Goal: Task Accomplishment & Management: Manage account settings

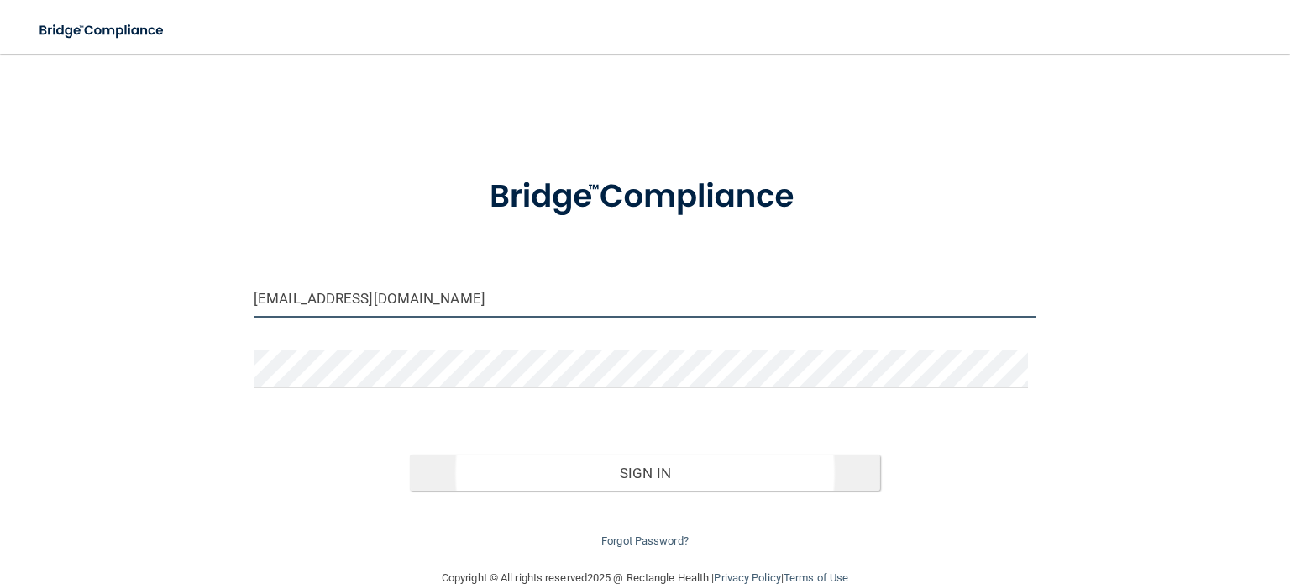
type input "[EMAIL_ADDRESS][DOMAIN_NAME]"
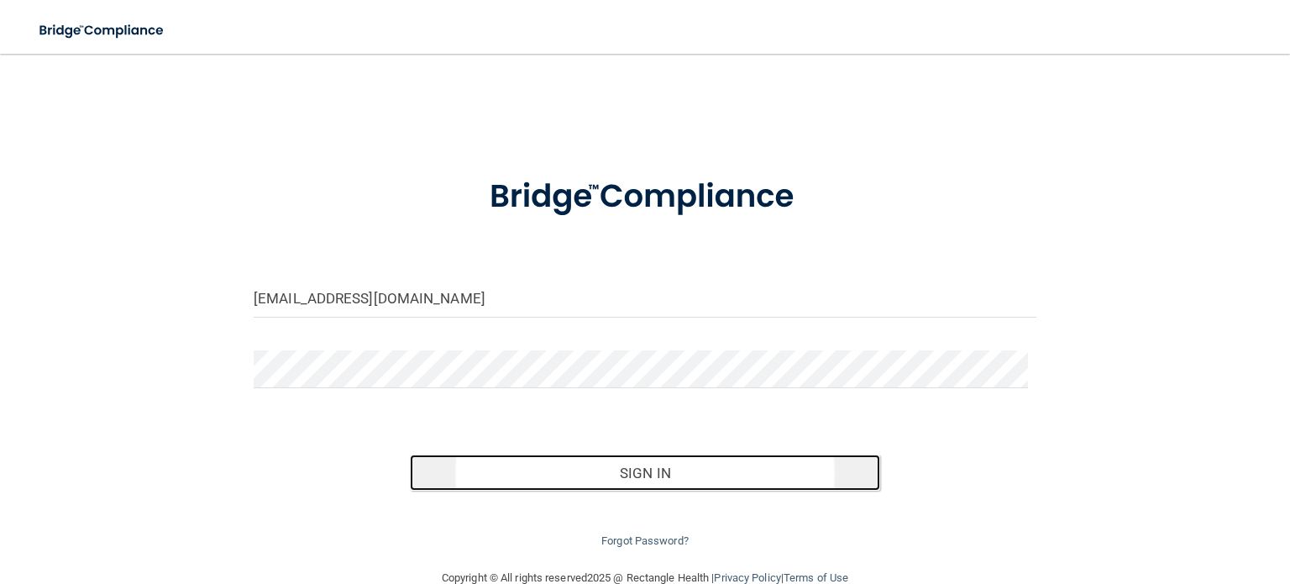
click at [568, 466] on button "Sign In" at bounding box center [645, 473] width 470 height 37
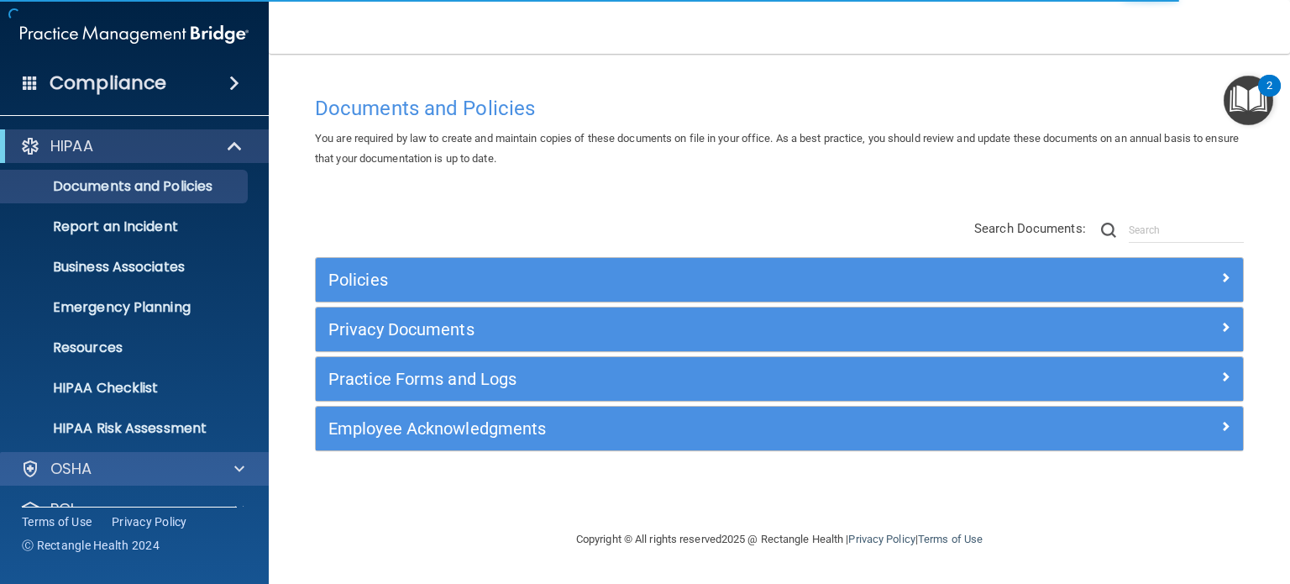
scroll to position [113, 0]
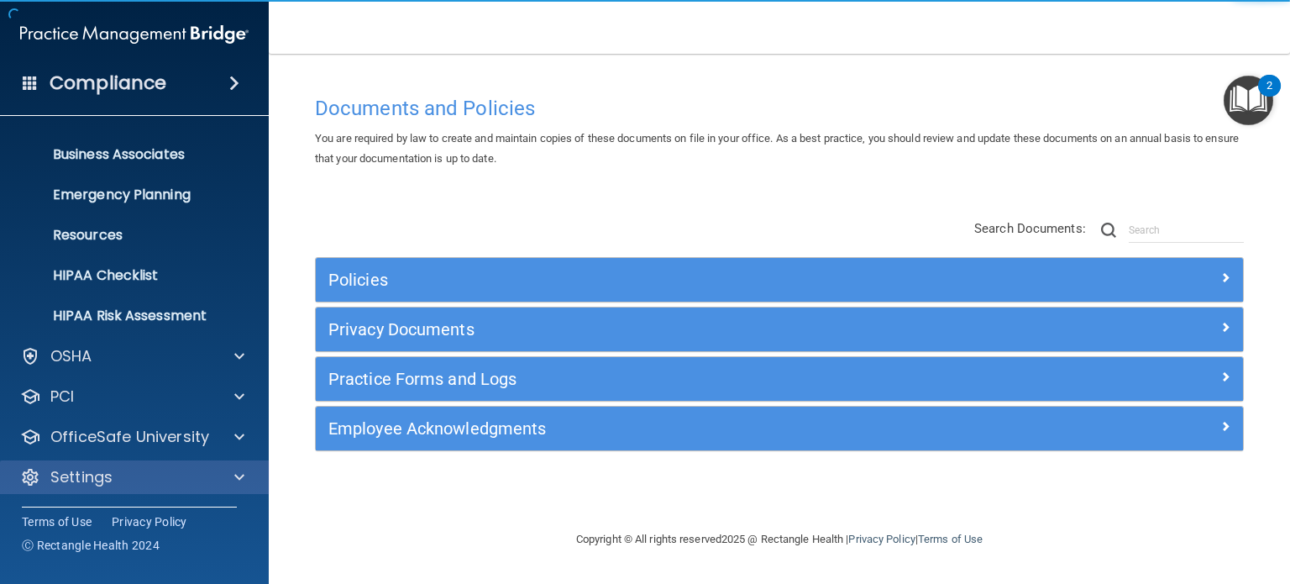
click at [241, 460] on div "Settings" at bounding box center [135, 477] width 270 height 34
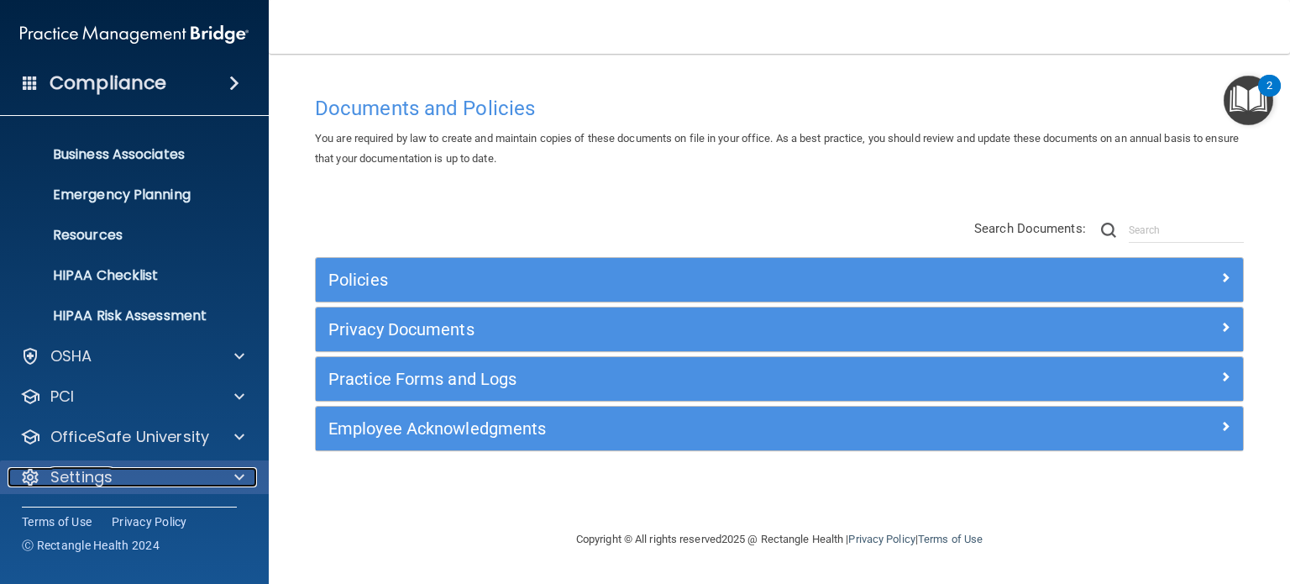
click at [239, 481] on span at bounding box center [239, 477] width 10 height 20
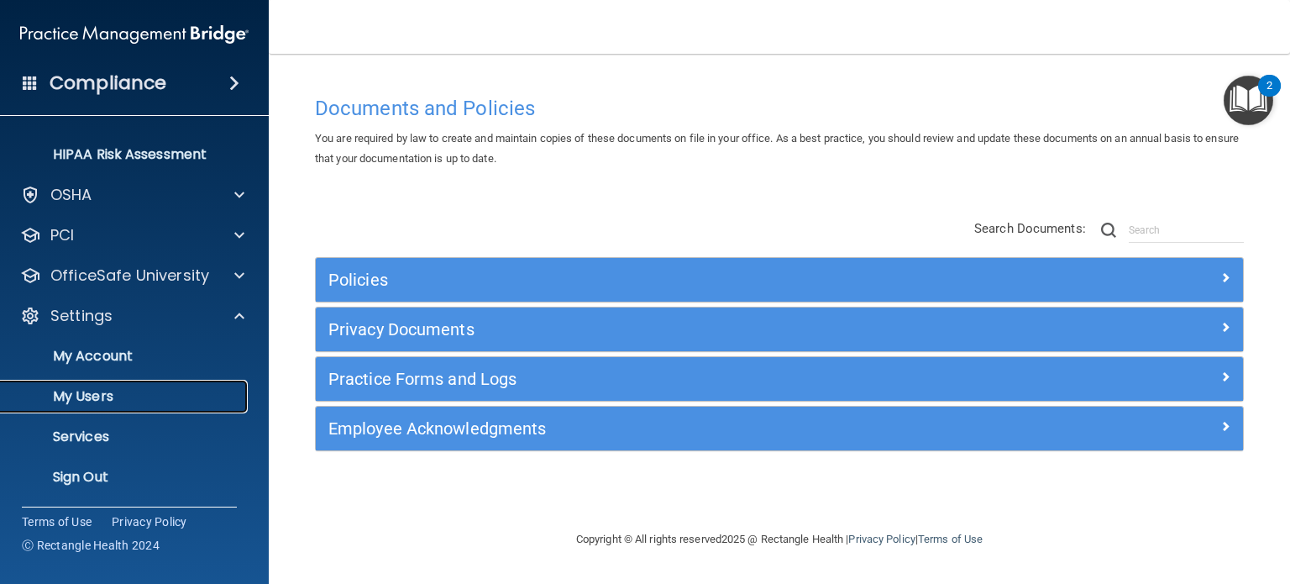
click at [192, 382] on link "My Users" at bounding box center [115, 397] width 265 height 34
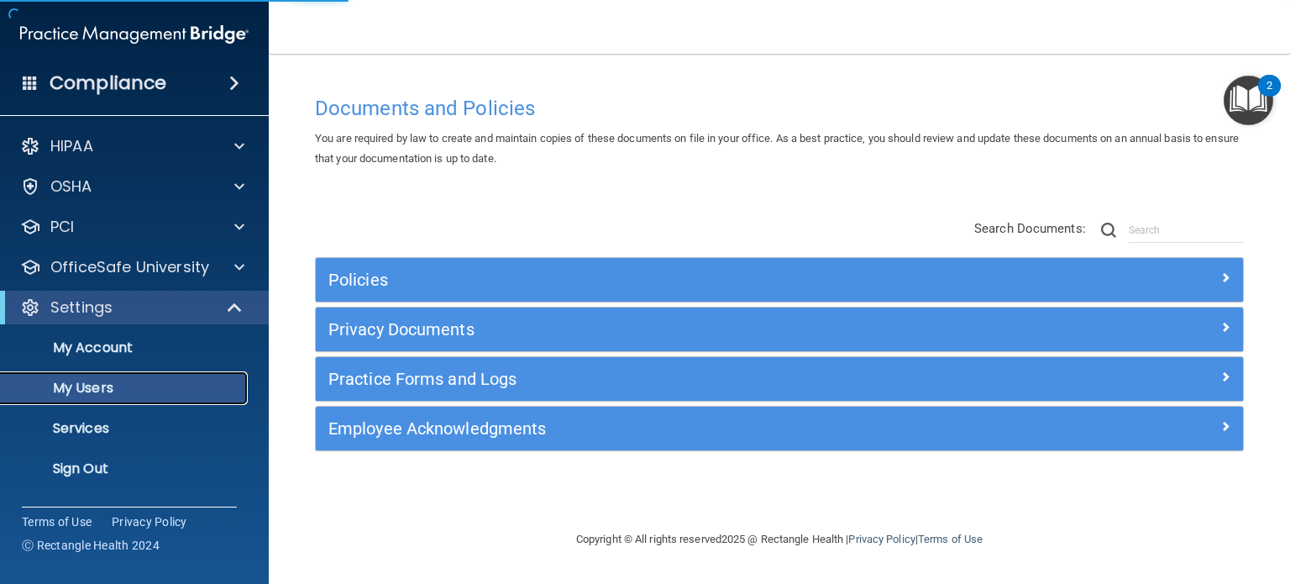
select select "20"
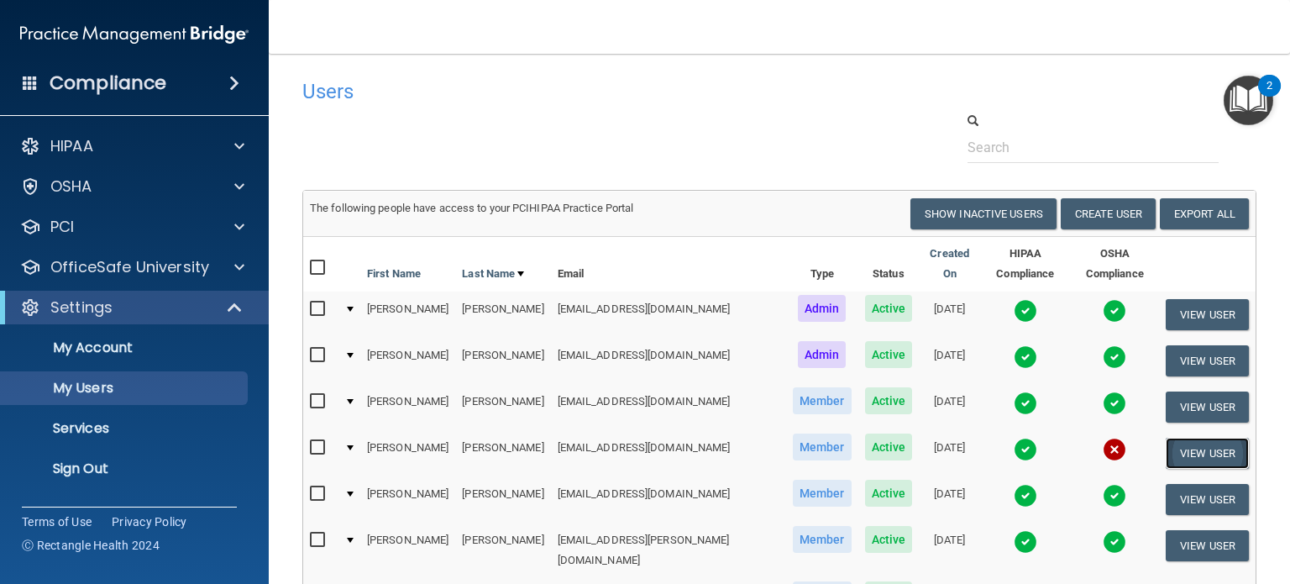
click at [1180, 438] on button "View User" at bounding box center [1207, 453] width 83 height 31
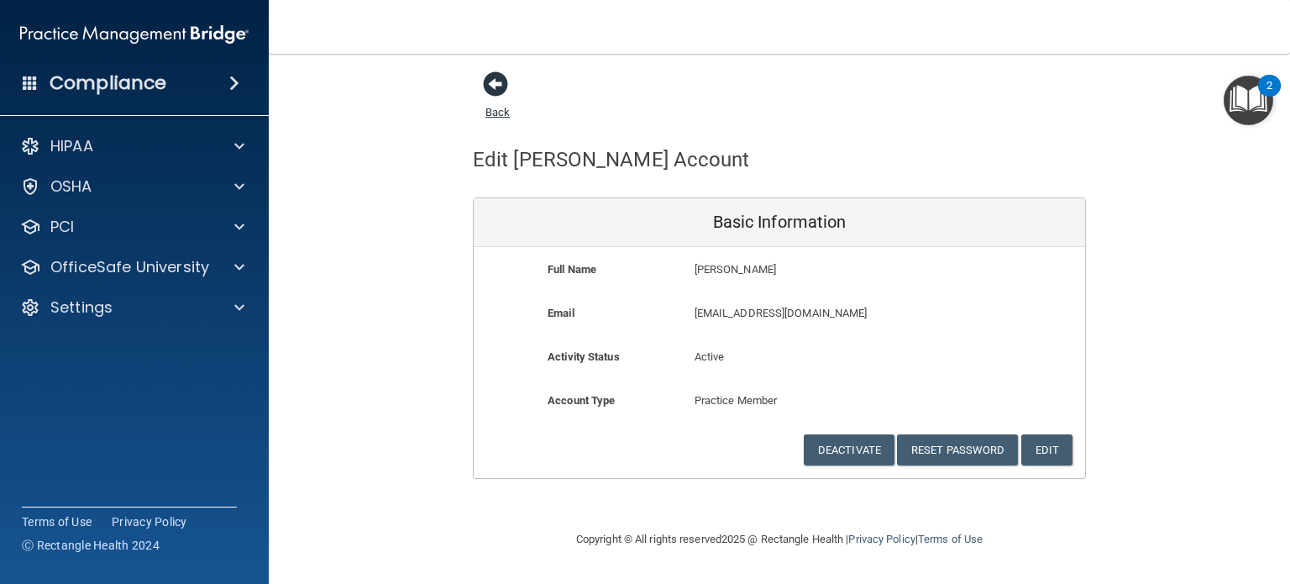
click at [483, 81] on span at bounding box center [495, 83] width 25 height 25
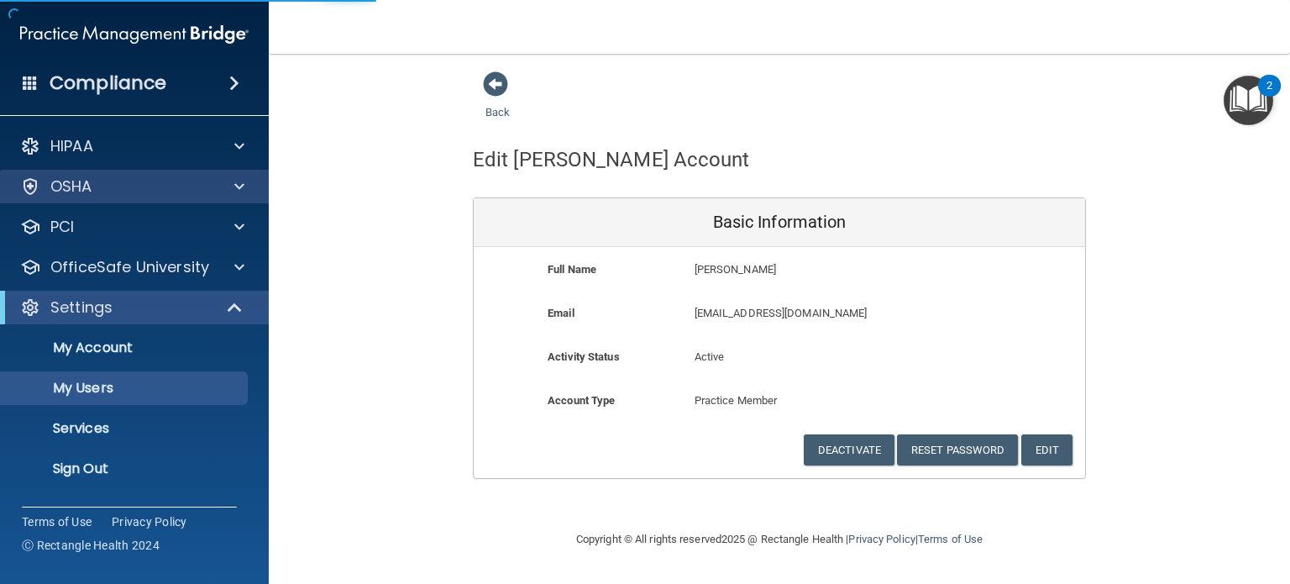
select select "20"
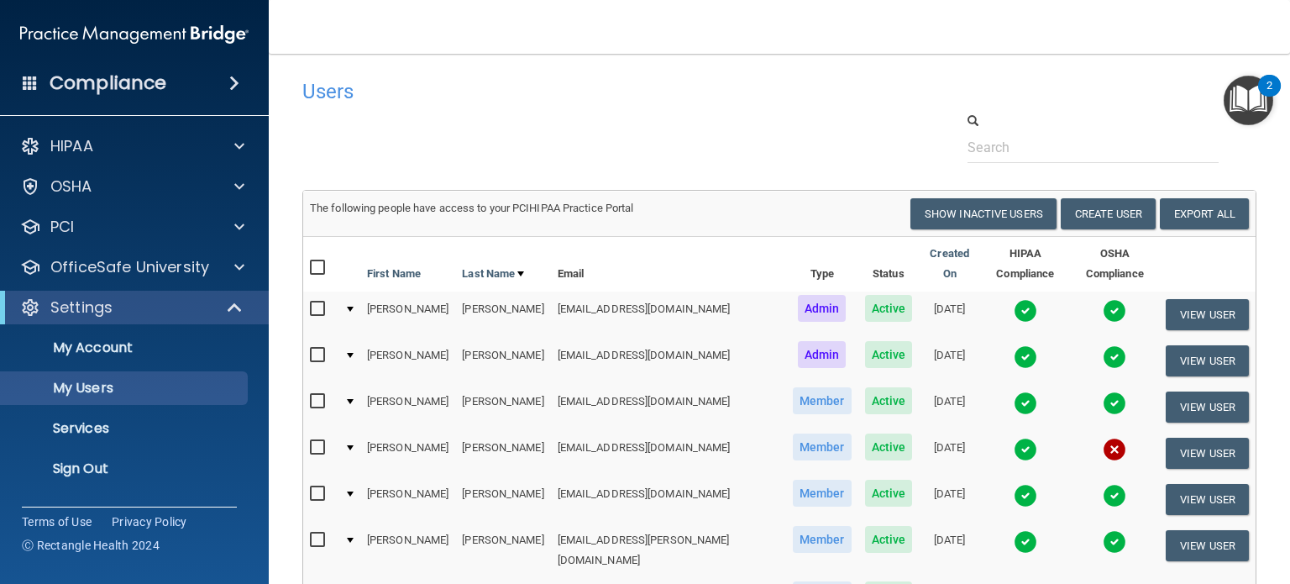
click at [1200, 56] on main "Users Success! New user created. × Error! The user couldn't be created. × Succe…" at bounding box center [780, 319] width 1022 height 530
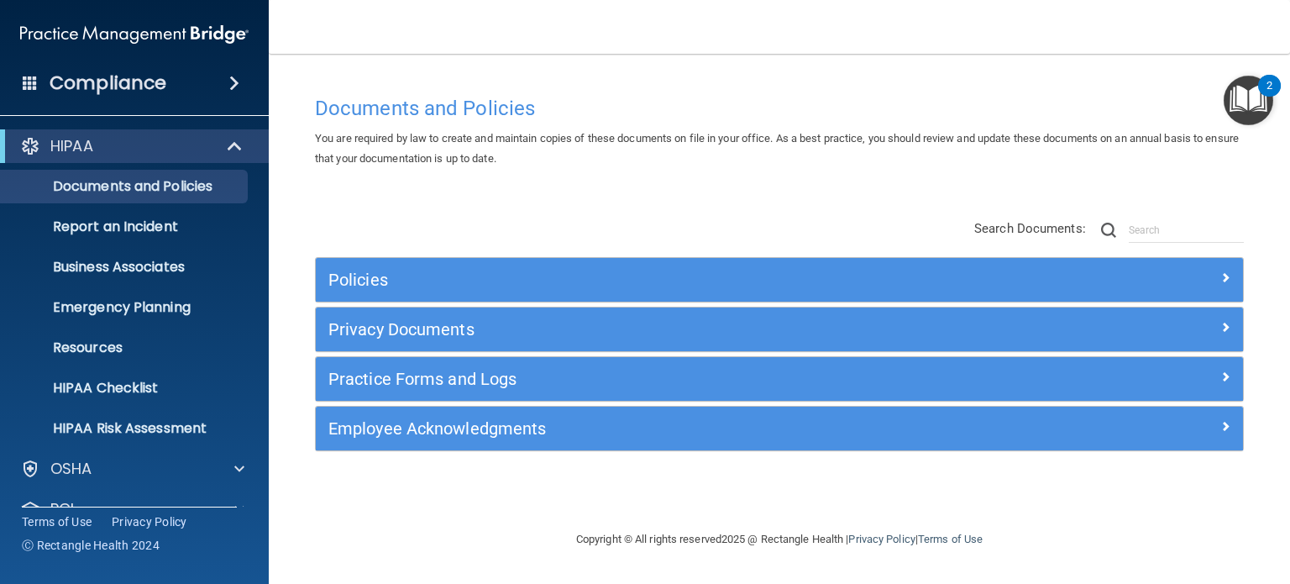
click at [188, 76] on div "Compliance" at bounding box center [134, 83] width 269 height 37
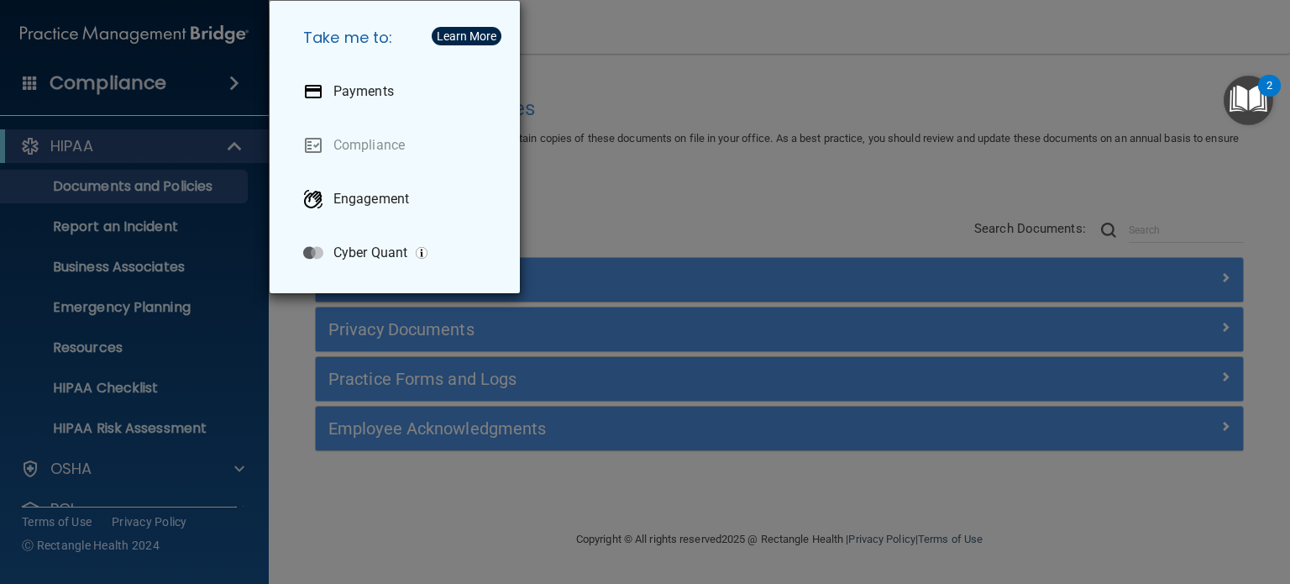
click at [188, 76] on div "Take me to: Payments Compliance Engagement Cyber Quant" at bounding box center [645, 292] width 1290 height 584
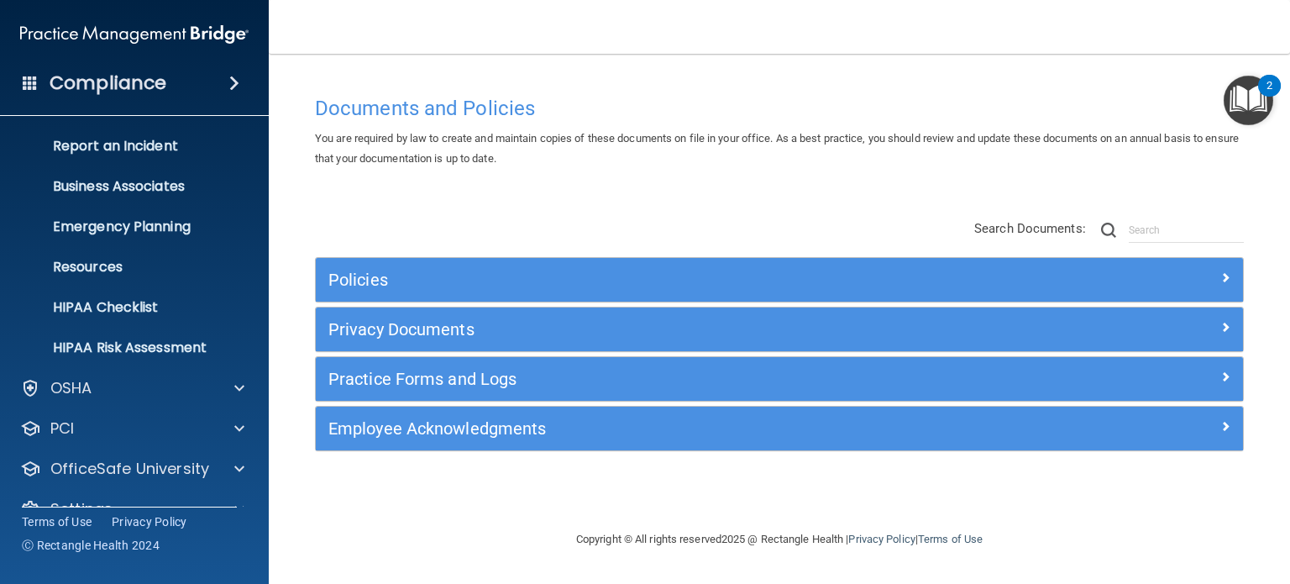
scroll to position [113, 0]
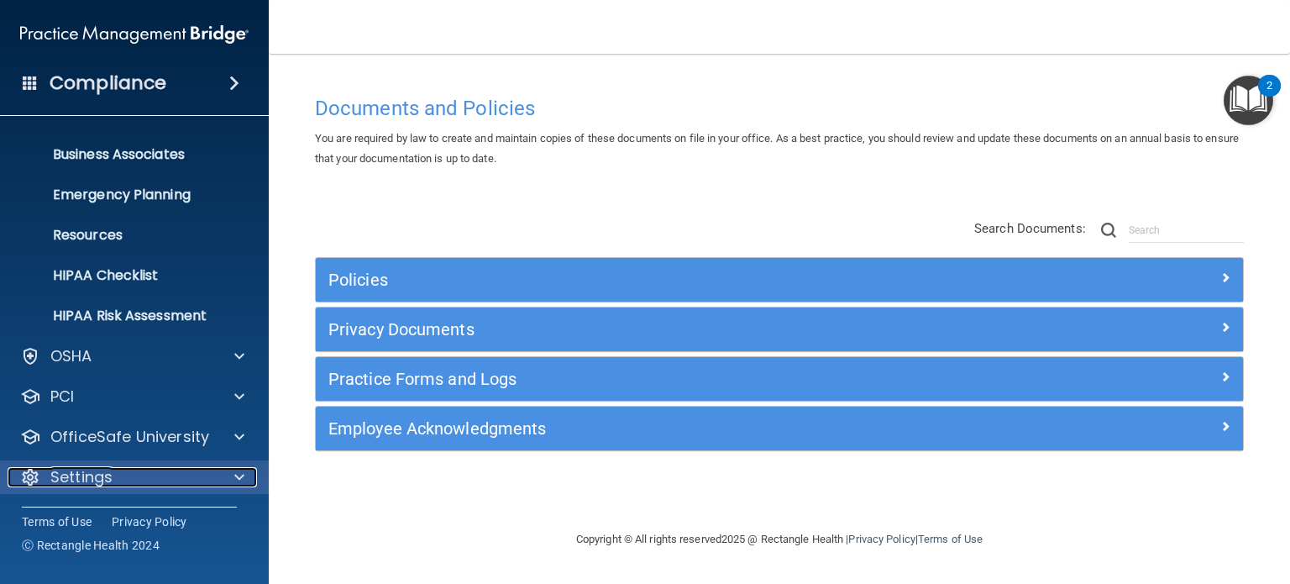
click at [64, 482] on p "Settings" at bounding box center [81, 477] width 62 height 20
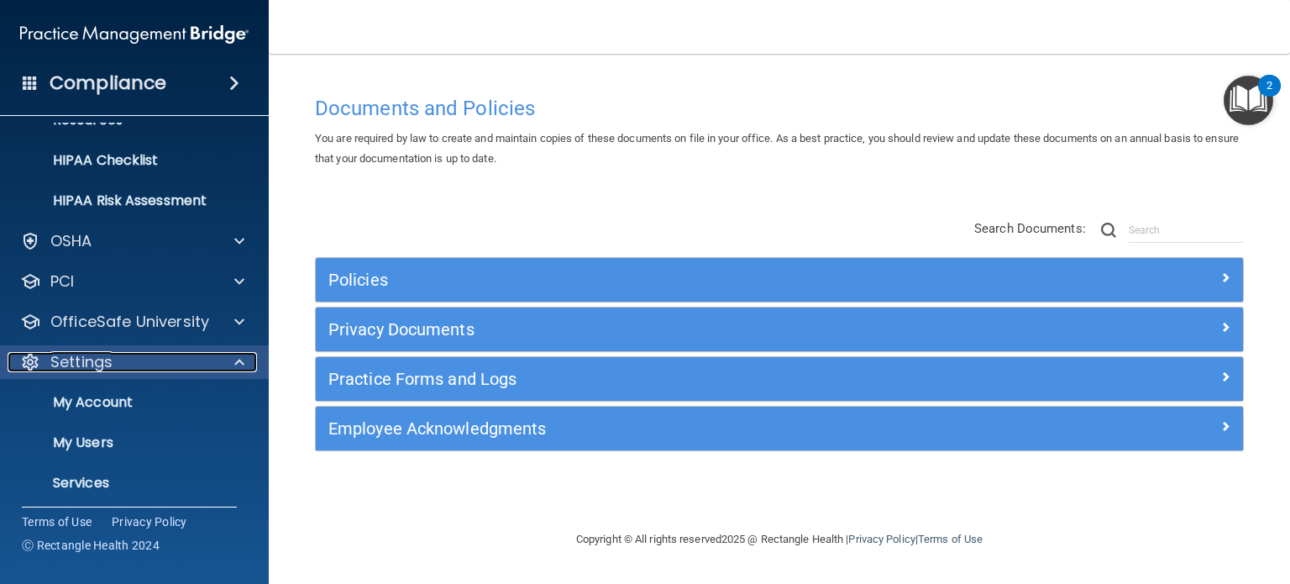
scroll to position [274, 0]
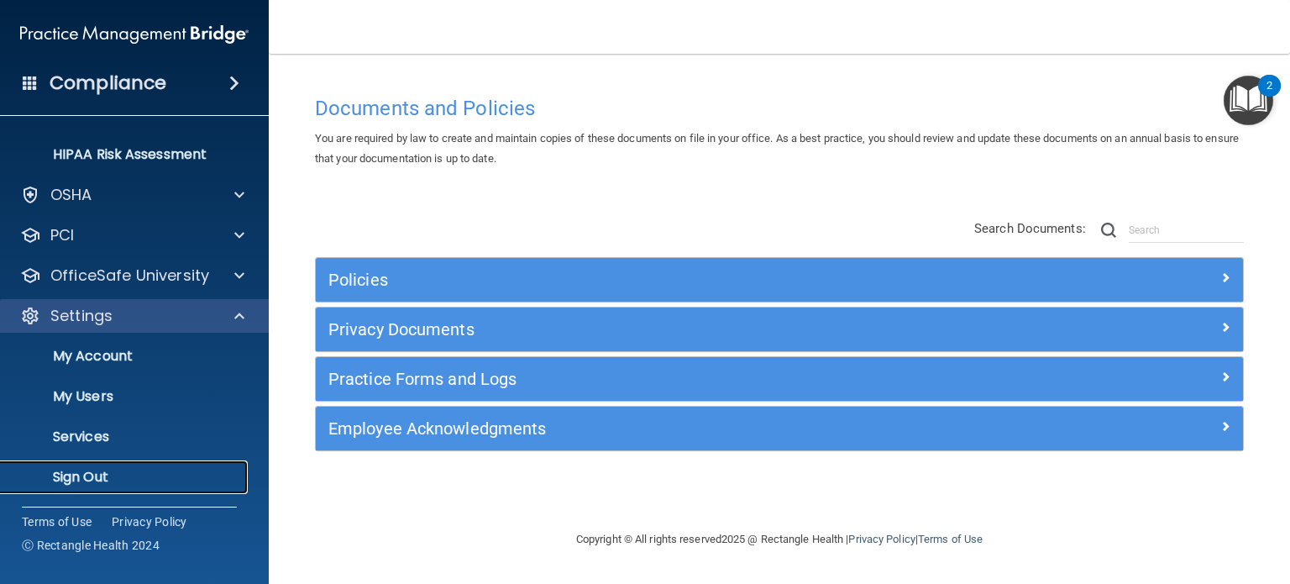
click at [64, 482] on p "Sign Out" at bounding box center [125, 477] width 229 height 17
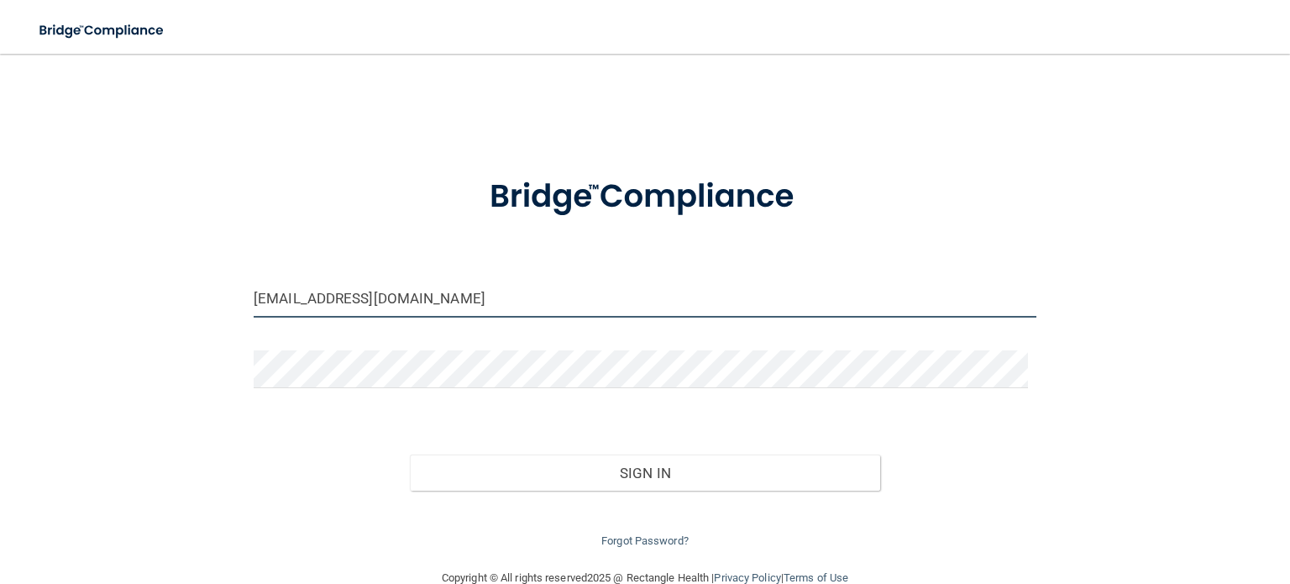
click at [467, 302] on input "[EMAIL_ADDRESS][DOMAIN_NAME]" at bounding box center [645, 299] width 783 height 38
type input "[EMAIL_ADDRESS][DOMAIN_NAME]"
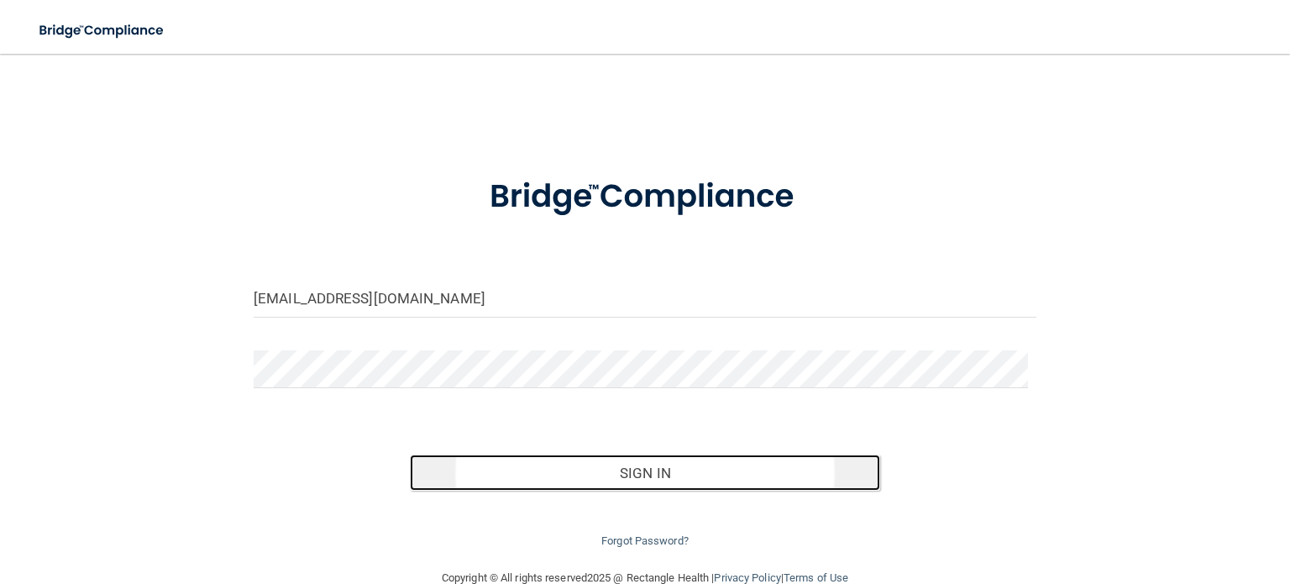
click at [511, 473] on button "Sign In" at bounding box center [645, 473] width 470 height 37
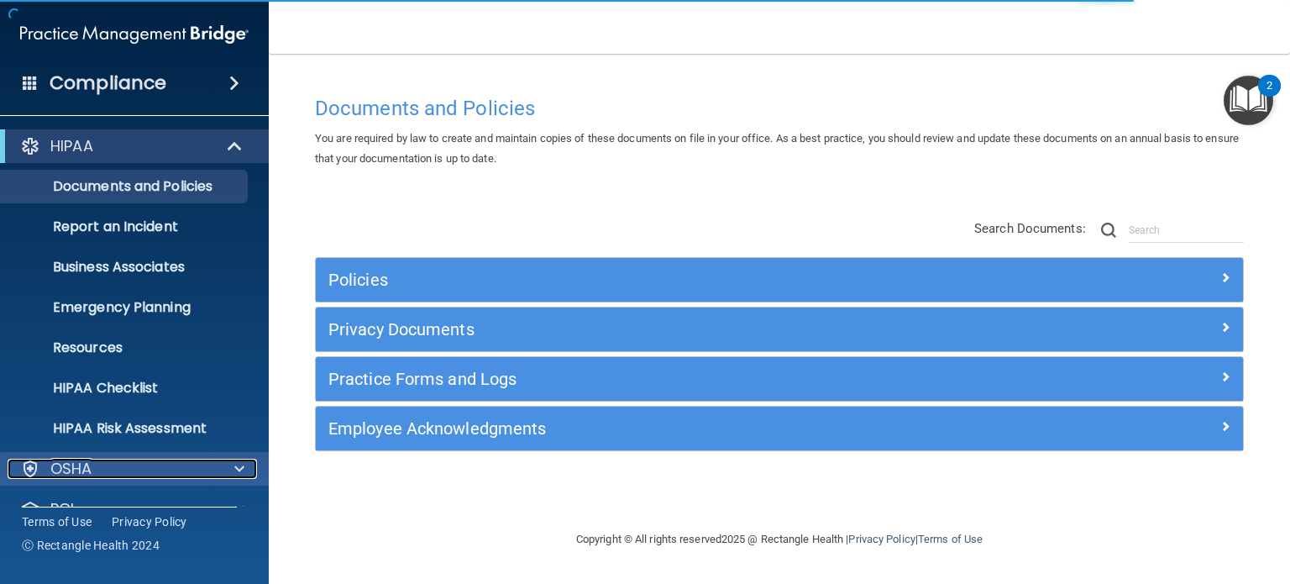
click at [235, 459] on span at bounding box center [239, 469] width 10 height 20
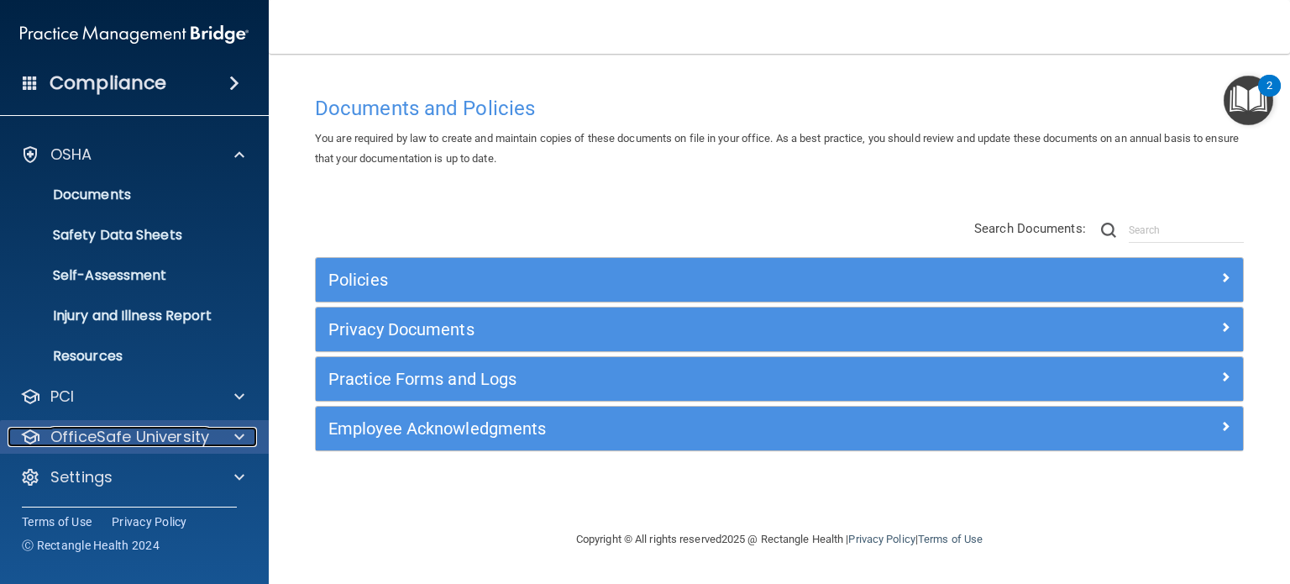
click at [228, 437] on div at bounding box center [237, 437] width 42 height 20
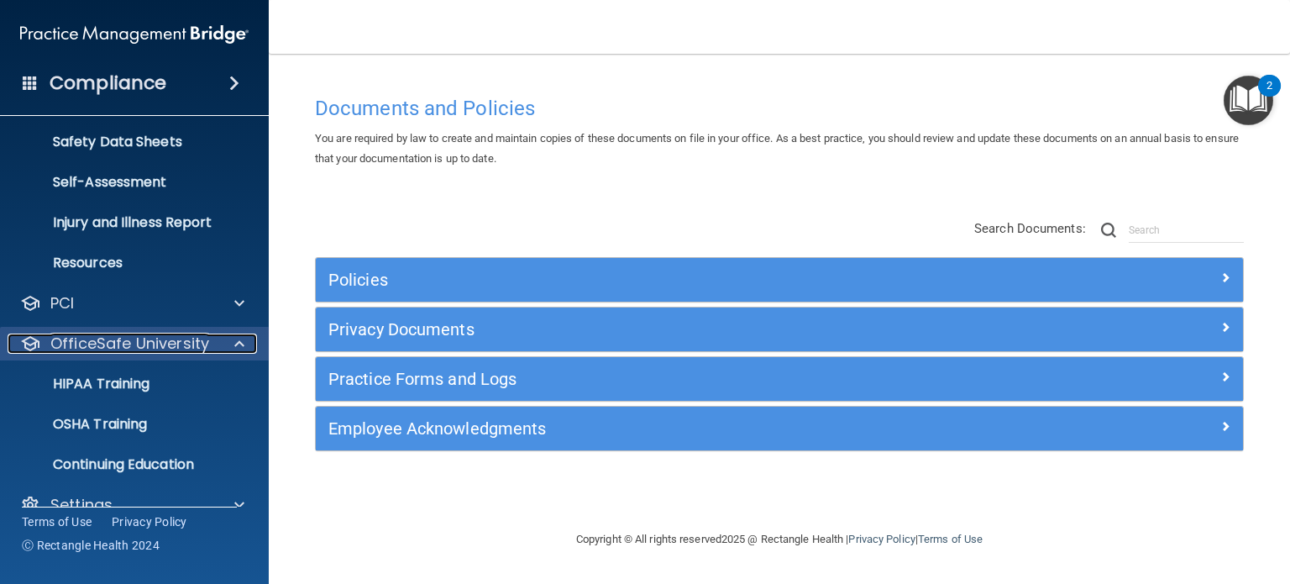
scroll to position [435, 0]
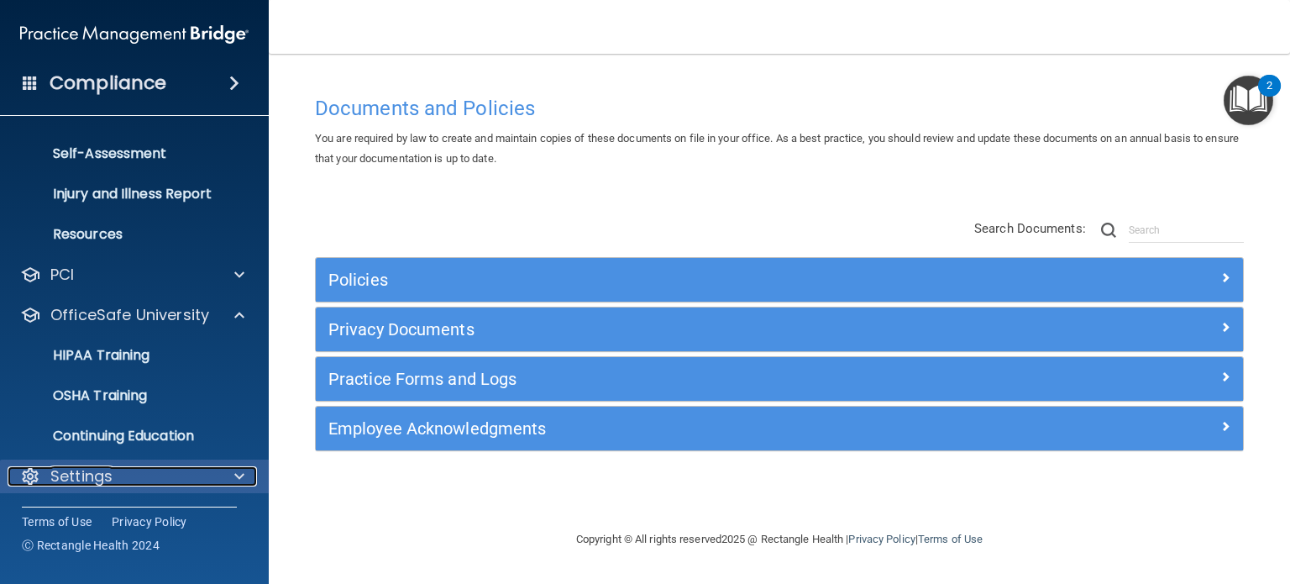
click at [228, 473] on div at bounding box center [237, 476] width 42 height 20
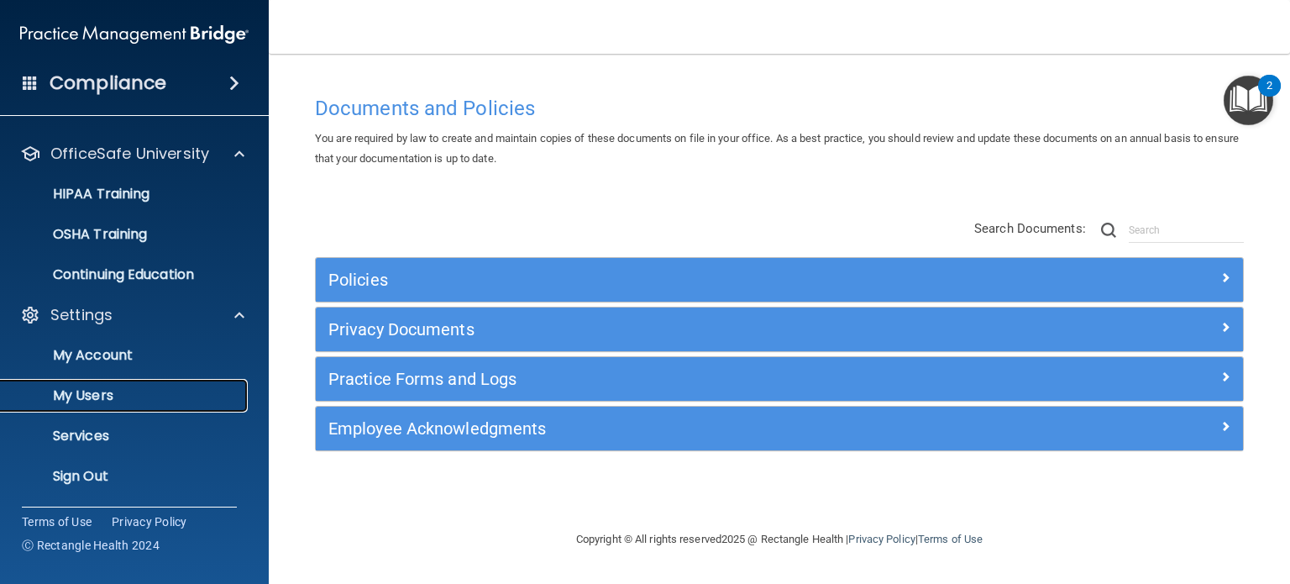
click at [215, 396] on p "My Users" at bounding box center [125, 395] width 229 height 17
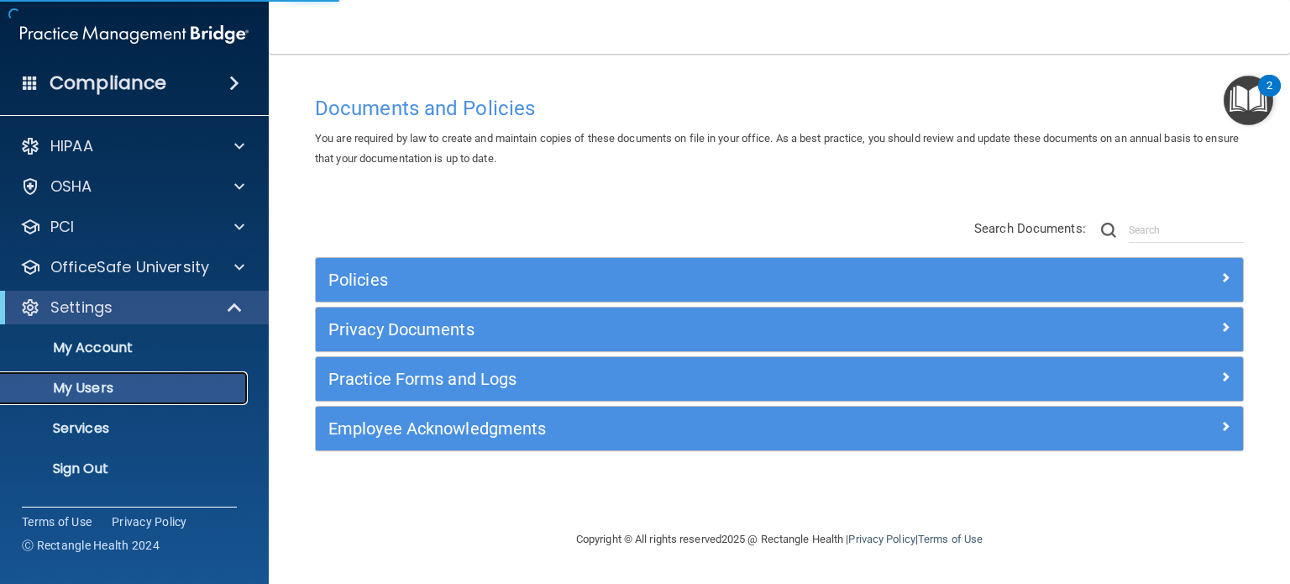
select select "20"
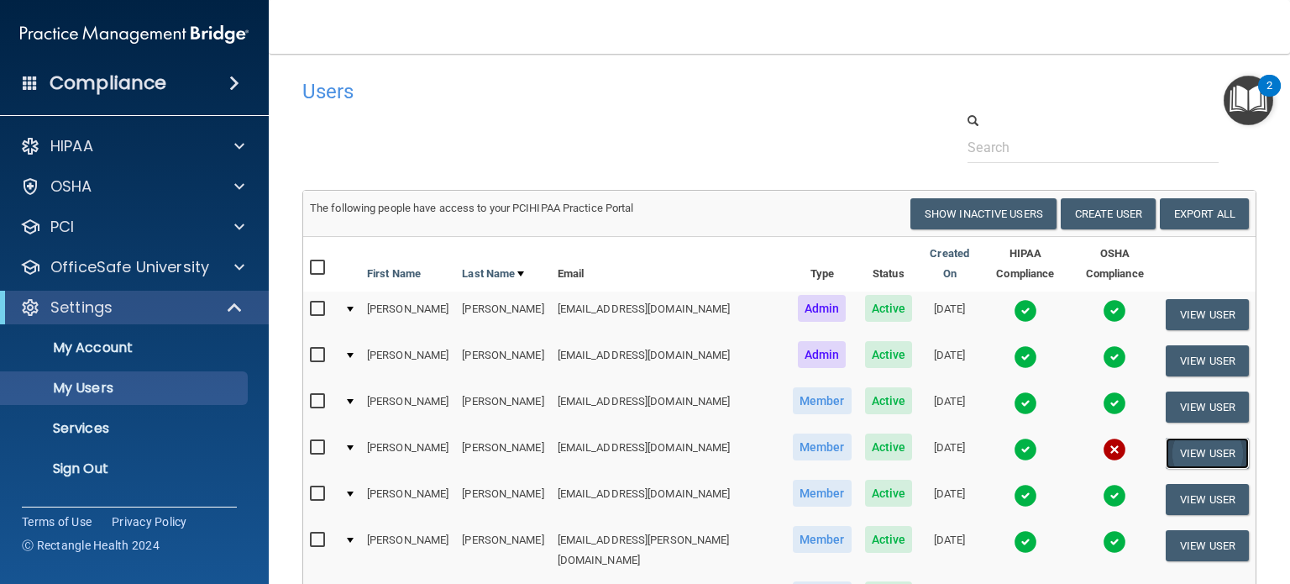
click at [1166, 438] on button "View User" at bounding box center [1207, 453] width 83 height 31
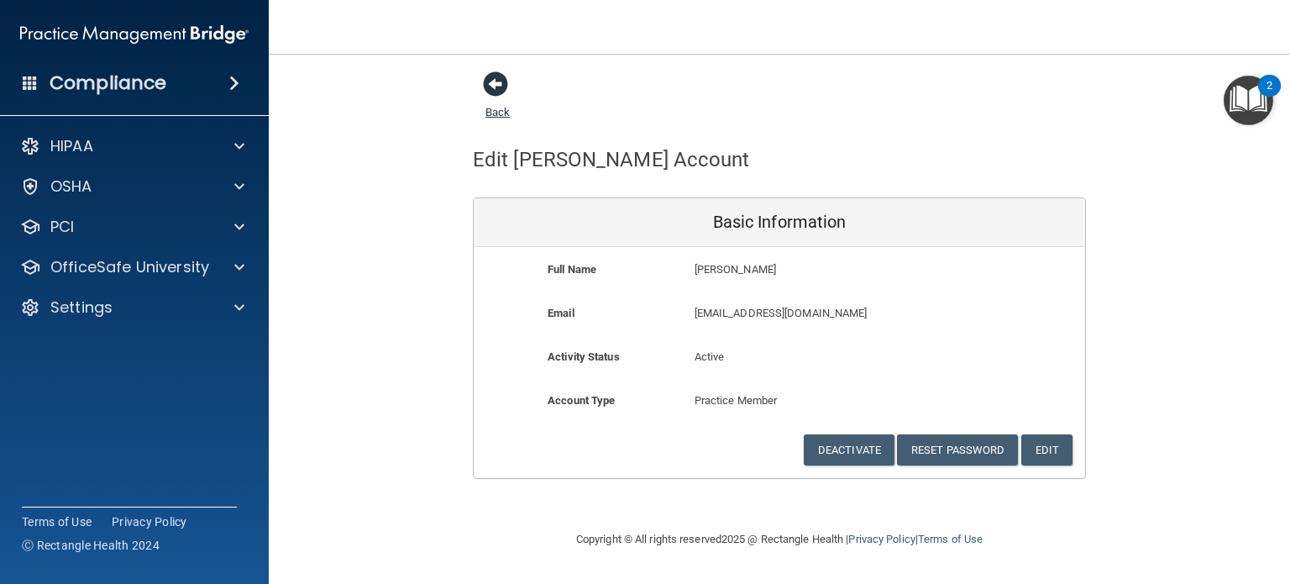
click at [497, 86] on span at bounding box center [495, 83] width 25 height 25
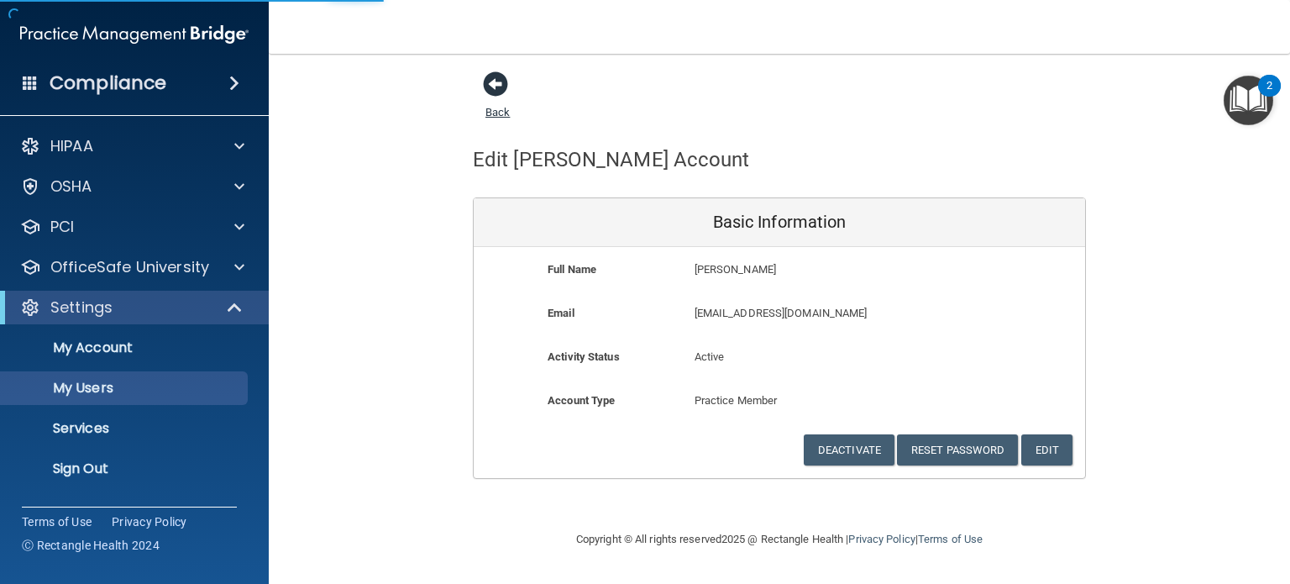
select select "20"
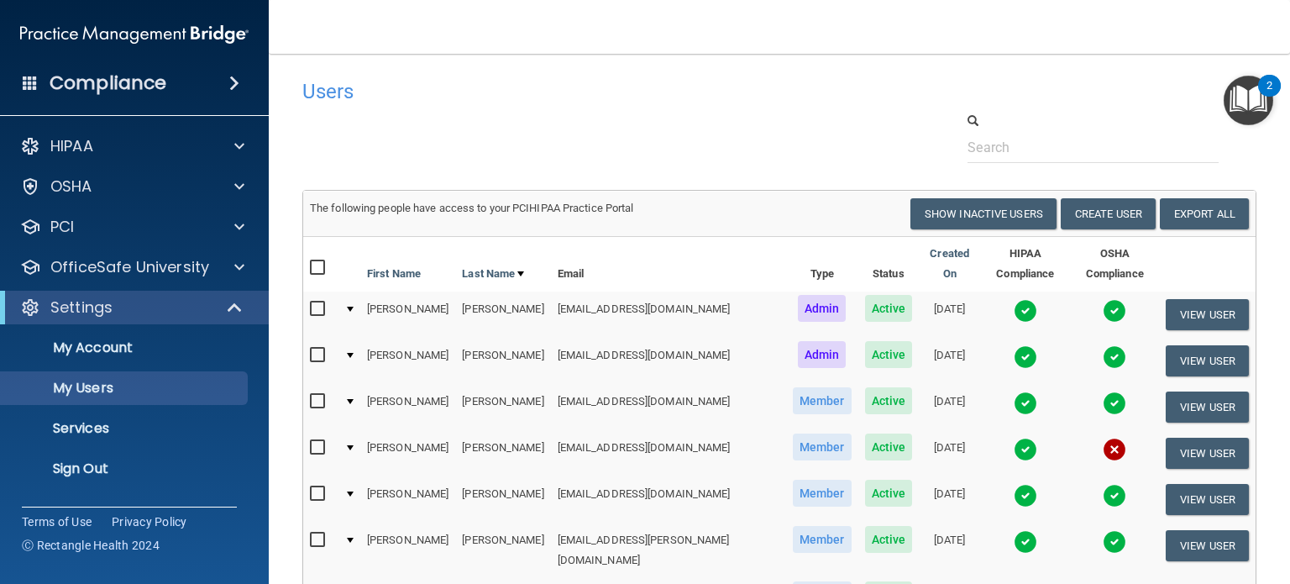
click at [577, 431] on td "[EMAIL_ADDRESS][DOMAIN_NAME]" at bounding box center [668, 453] width 235 height 46
click at [347, 430] on td at bounding box center [349, 453] width 23 height 46
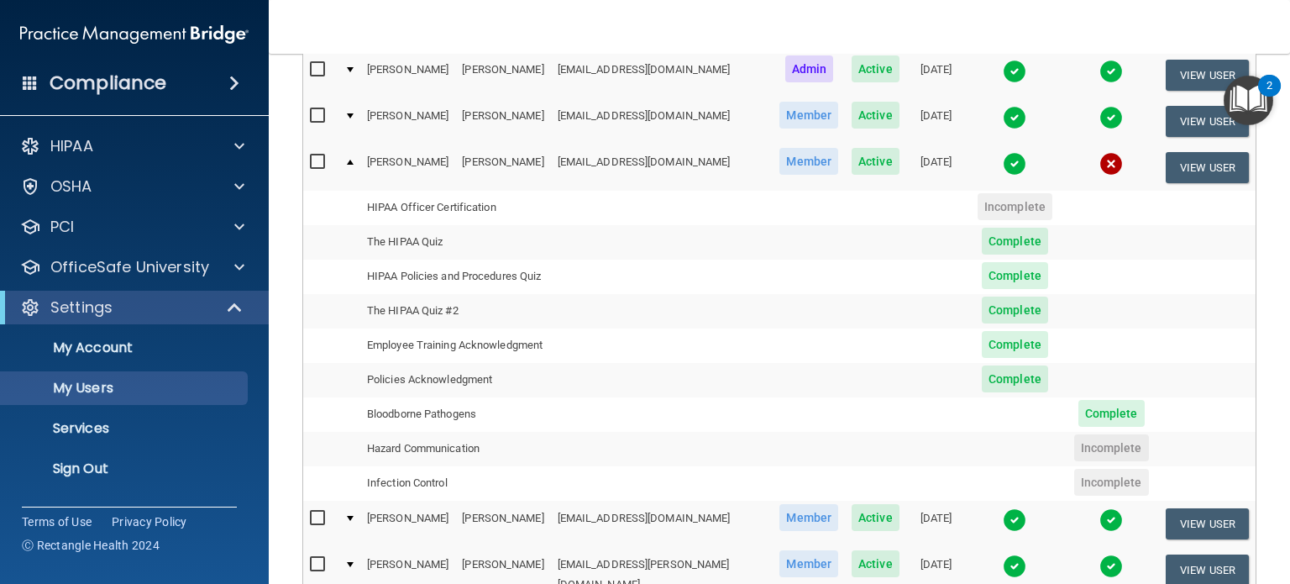
scroll to position [0, 6]
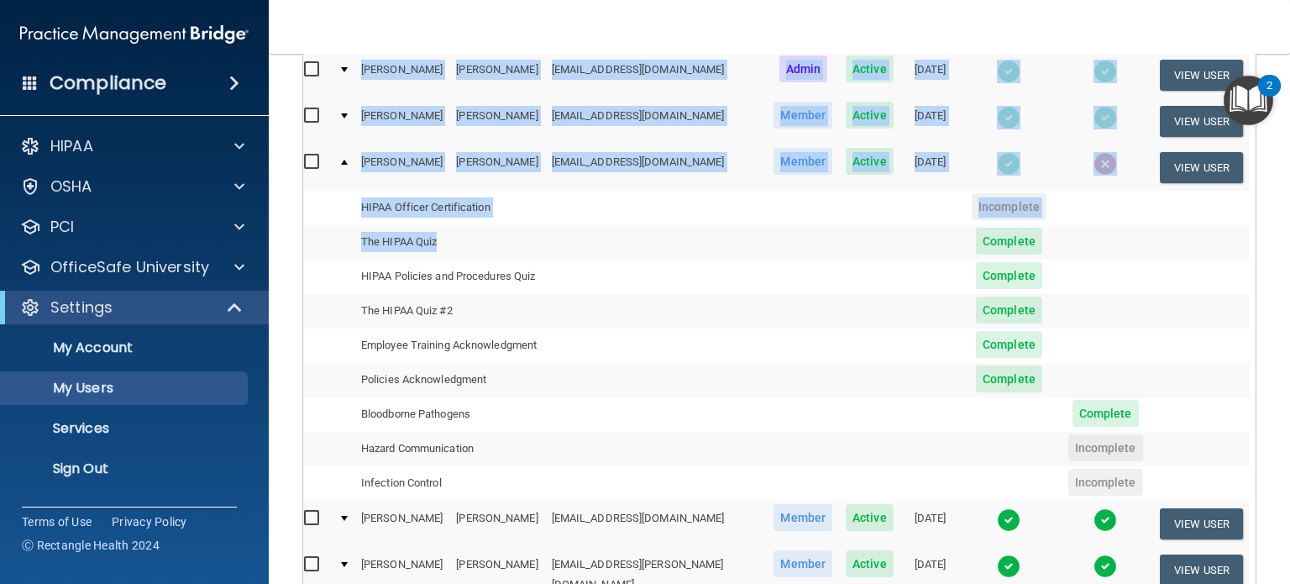
drag, startPoint x: 1267, startPoint y: 205, endPoint x: 765, endPoint y: 258, distance: 504.4
click at [765, 258] on main "Users Success! New user created. × Error! The user couldn't be created. × Succe…" at bounding box center [780, 319] width 1022 height 530
